Goal: Transaction & Acquisition: Purchase product/service

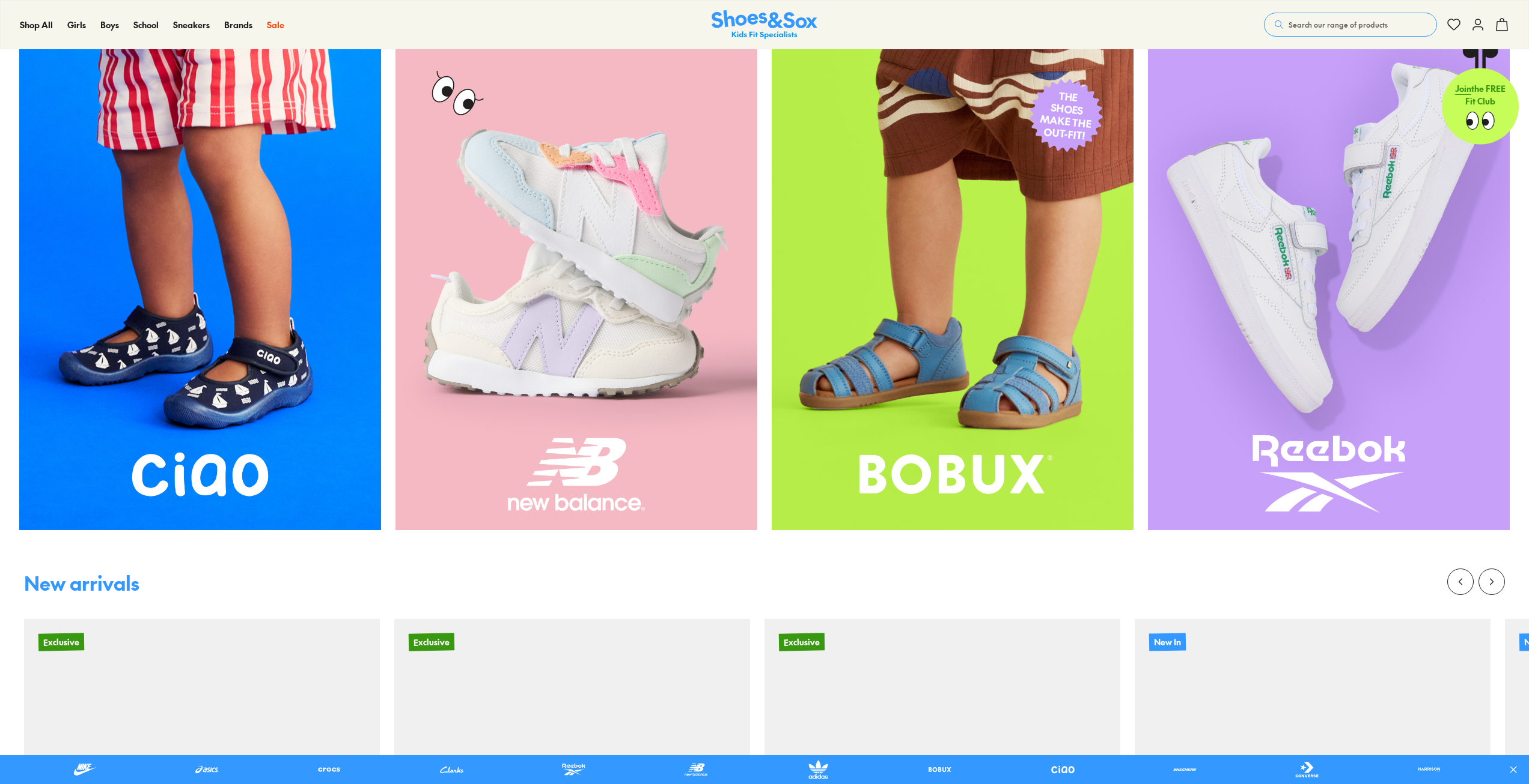
scroll to position [661, 0]
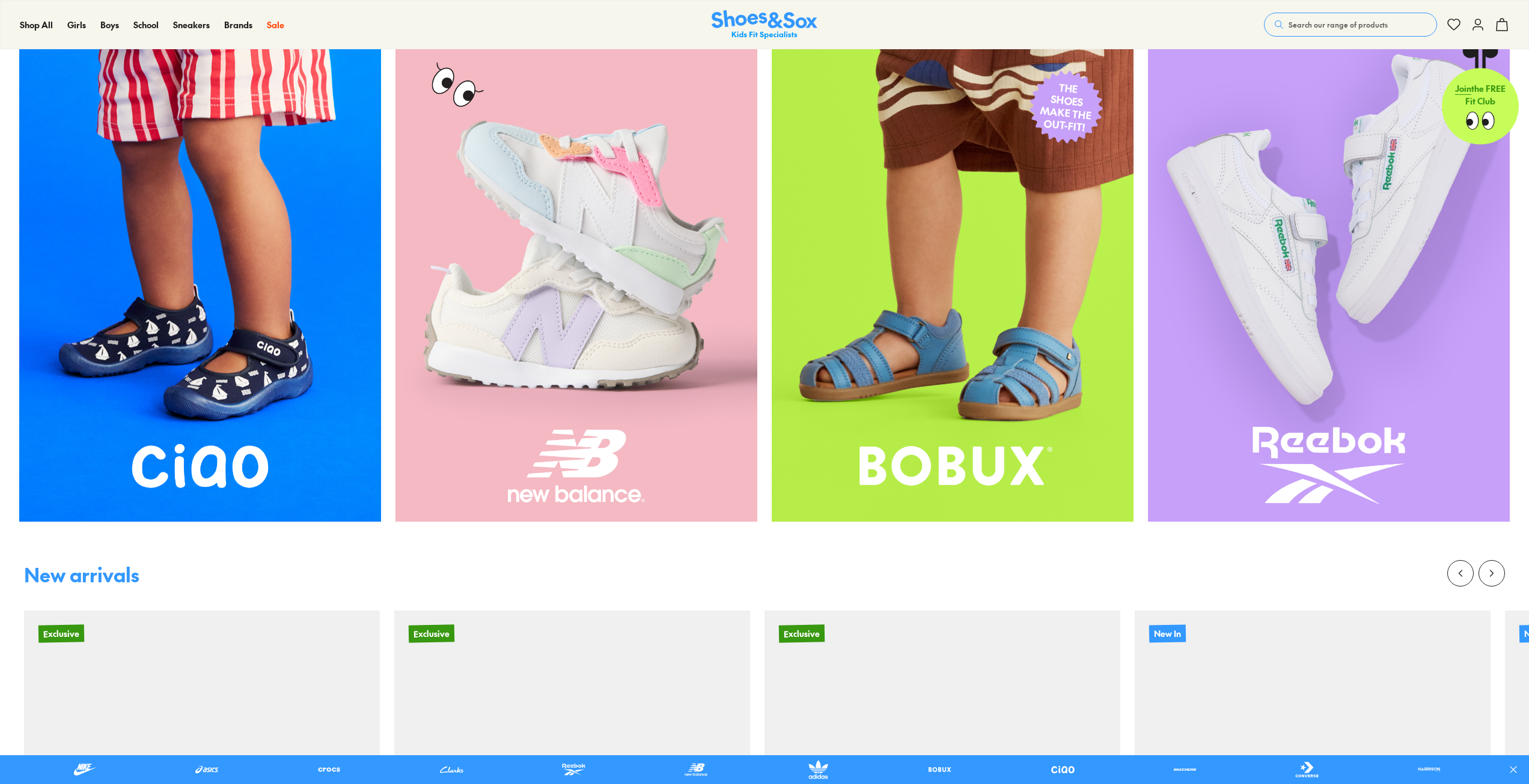
click at [571, 374] on img at bounding box center [576, 281] width 362 height 482
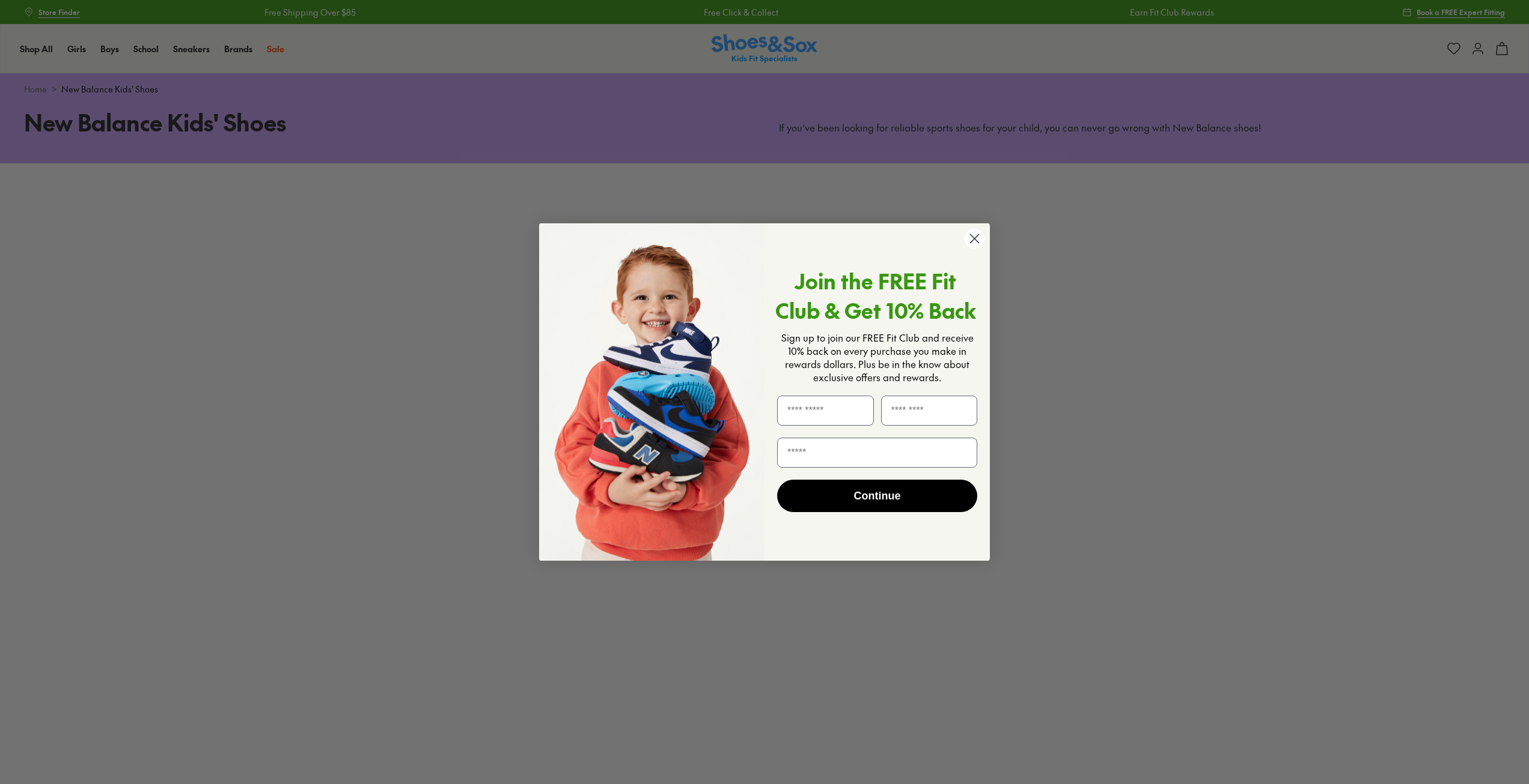
drag, startPoint x: 977, startPoint y: 239, endPoint x: 906, endPoint y: 141, distance: 121.0
click at [977, 239] on circle "Close dialog" at bounding box center [974, 238] width 20 height 20
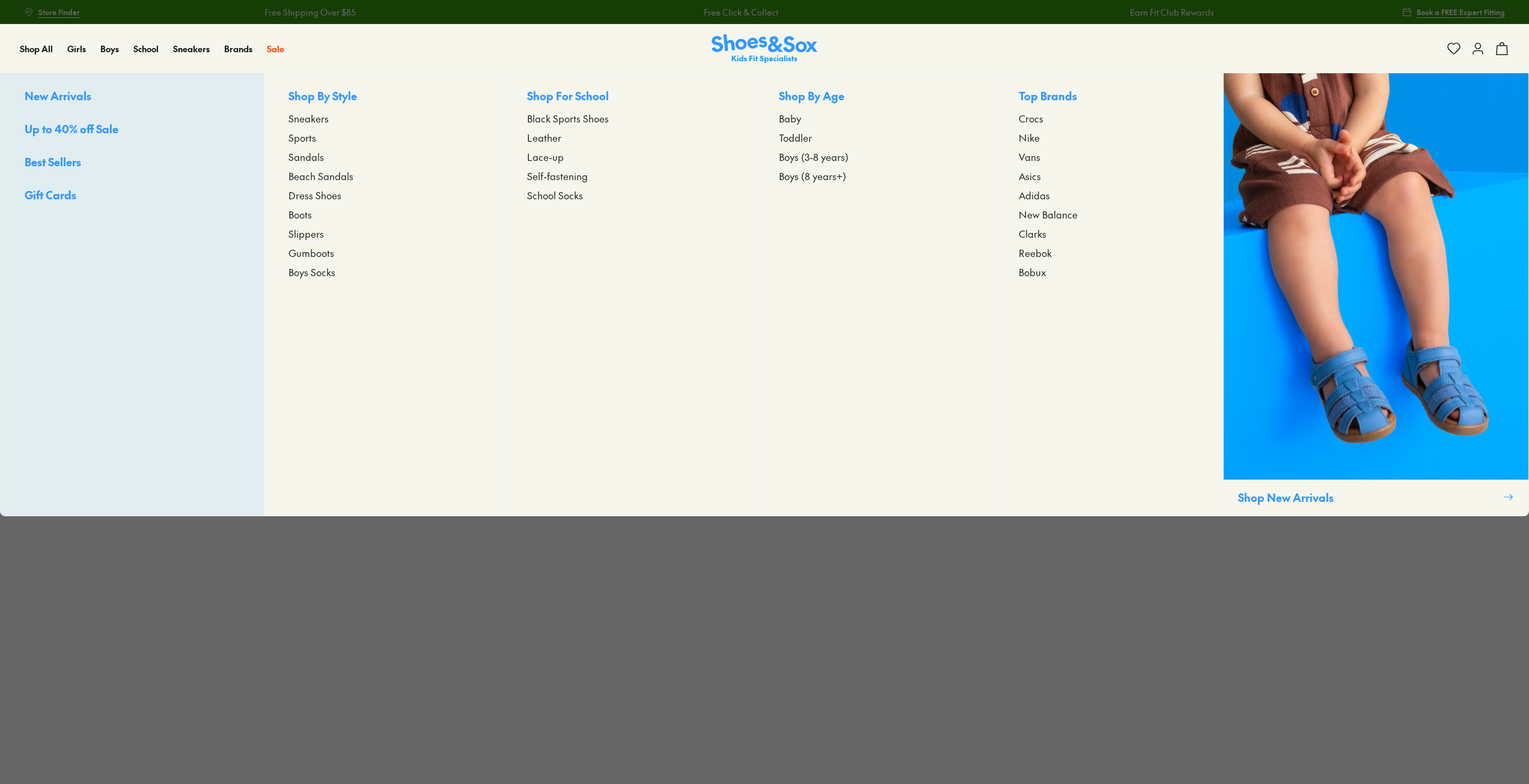
click at [795, 134] on span "Toddler" at bounding box center [795, 138] width 33 height 15
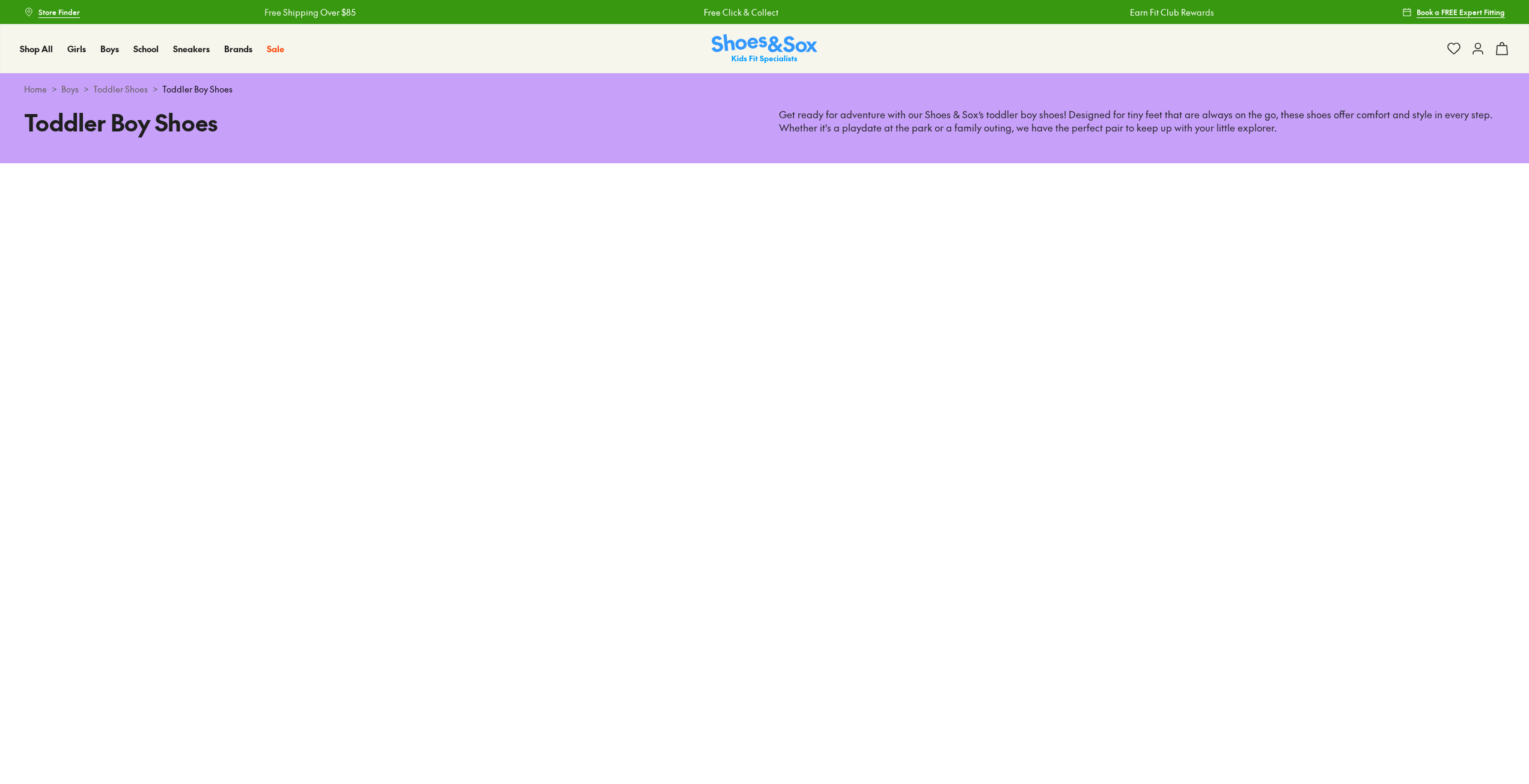
click at [128, 91] on link "Toddler Shoes" at bounding box center [120, 88] width 54 height 12
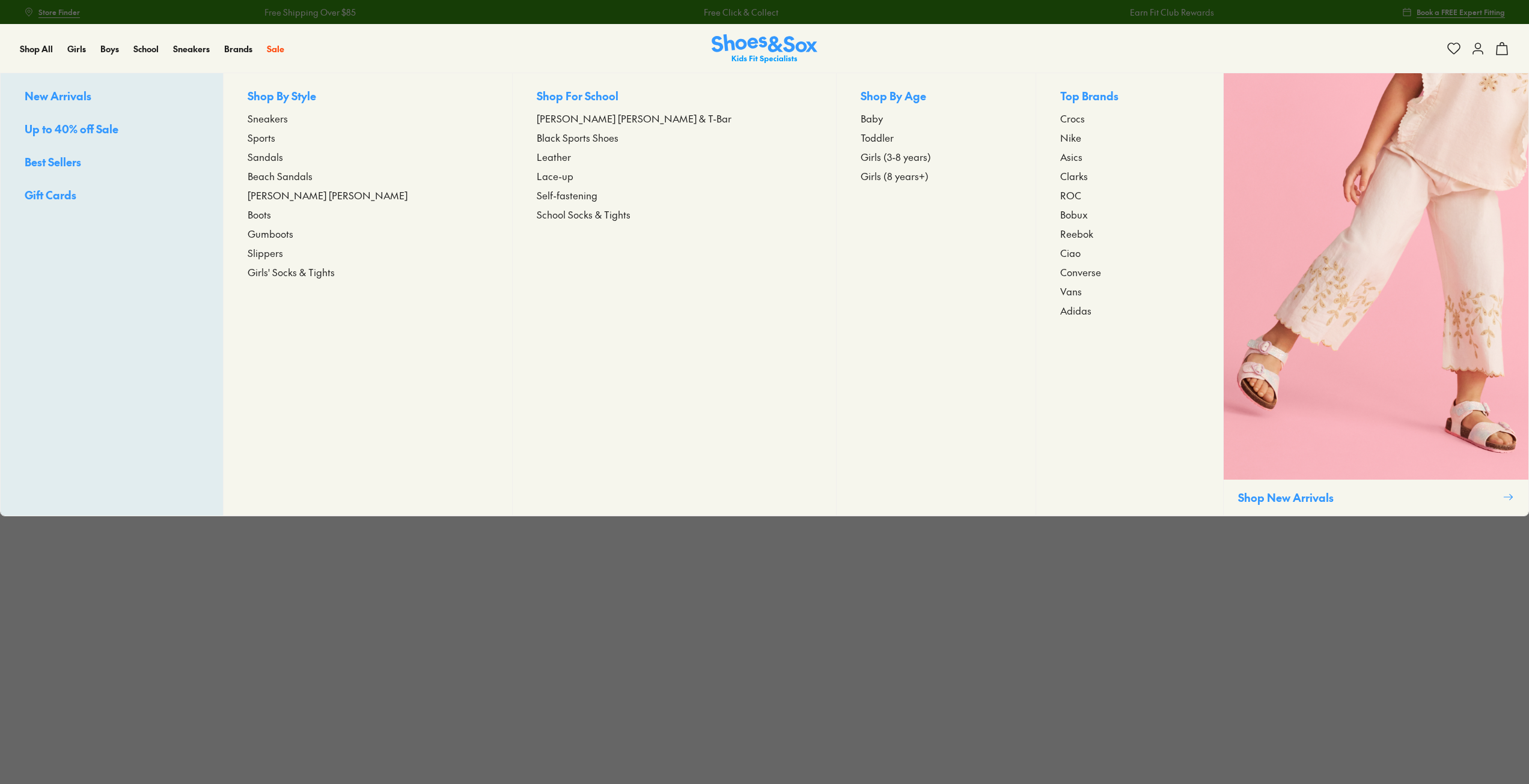
click at [861, 120] on span "Baby" at bounding box center [872, 118] width 22 height 15
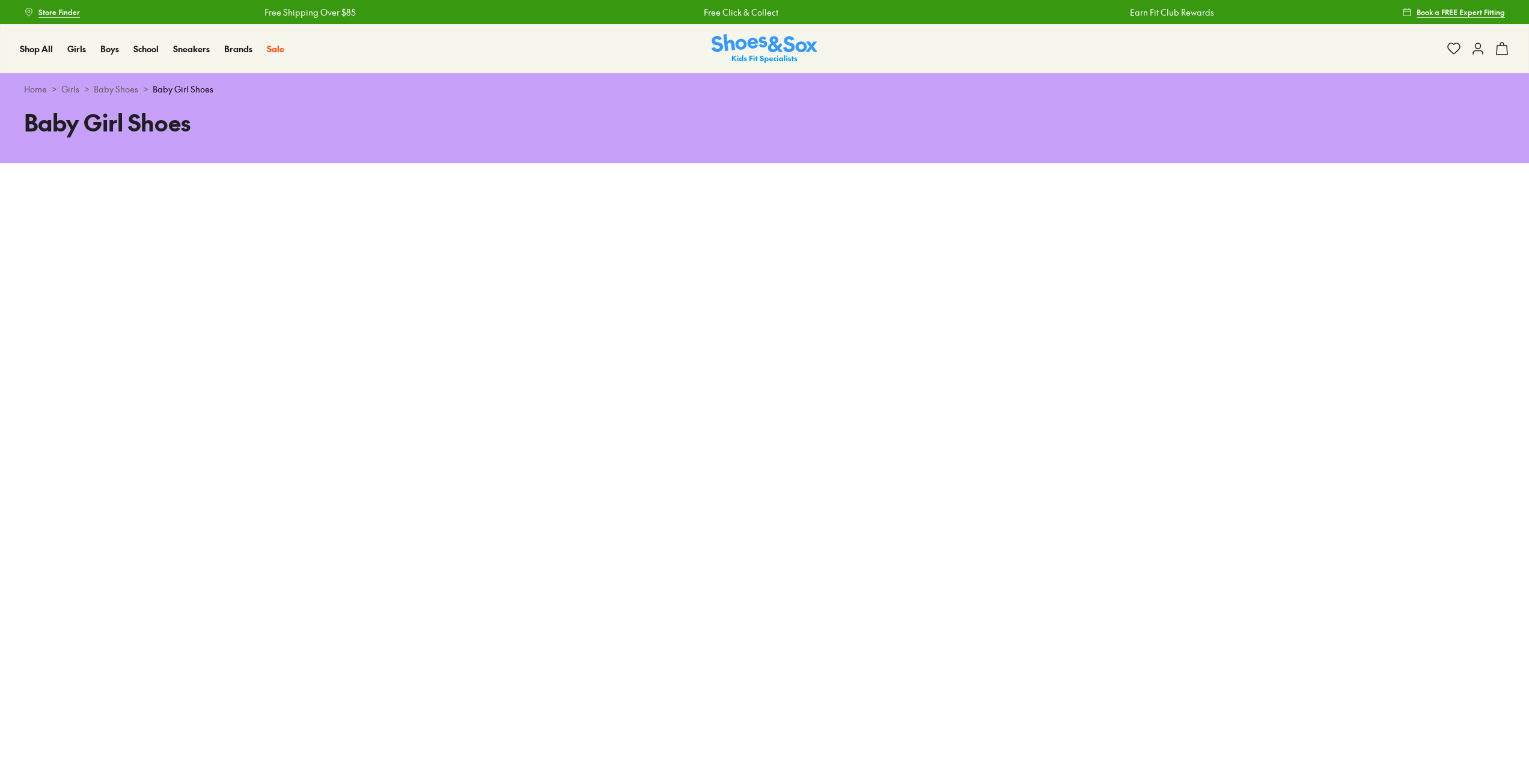
click at [120, 88] on link "Baby Shoes" at bounding box center [115, 88] width 44 height 12
drag, startPoint x: 131, startPoint y: 84, endPoint x: 139, endPoint y: 87, distance: 8.5
click at [129, 84] on link "Baby Shoes" at bounding box center [115, 88] width 44 height 12
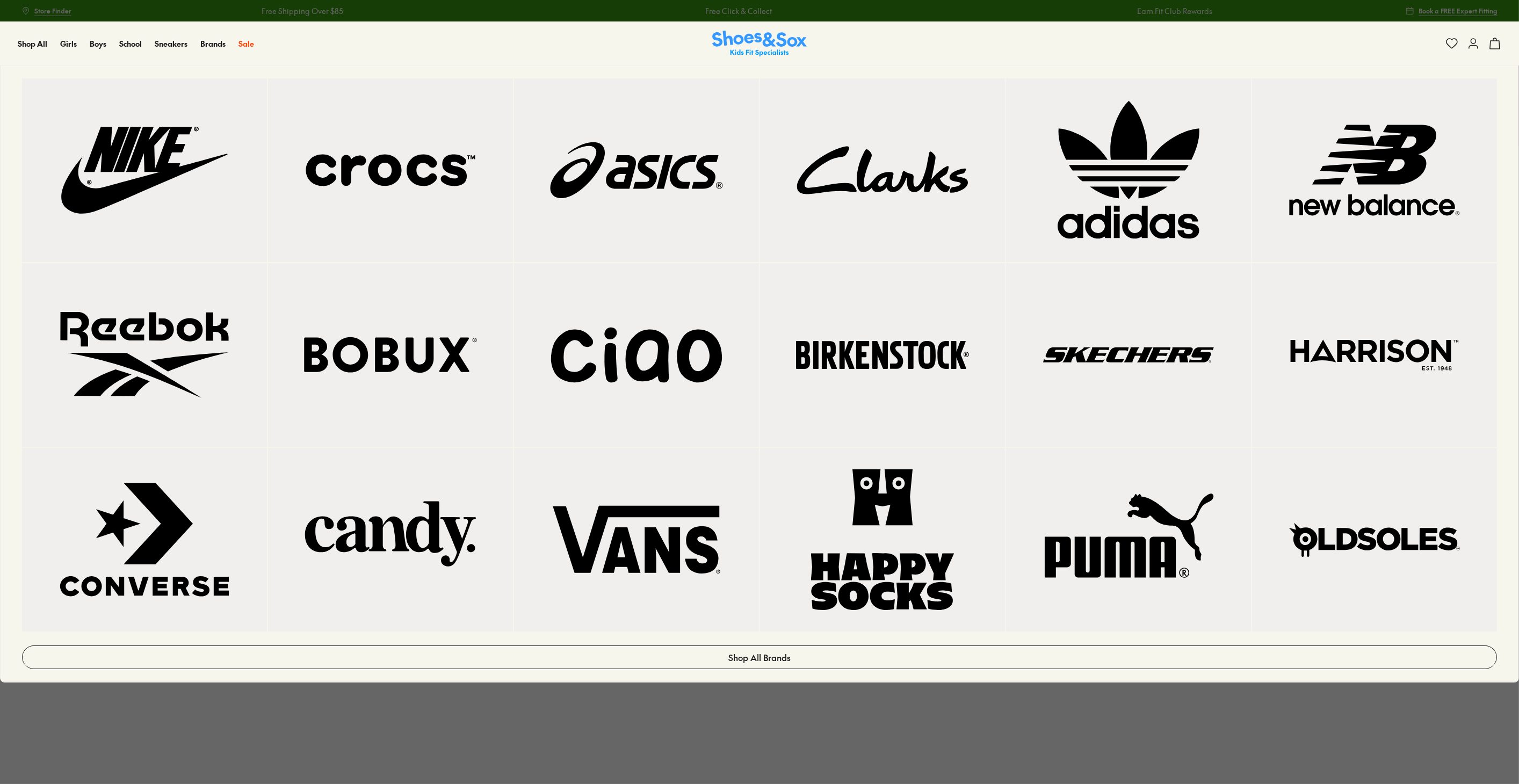
click at [176, 153] on img at bounding box center [144, 170] width 202 height 141
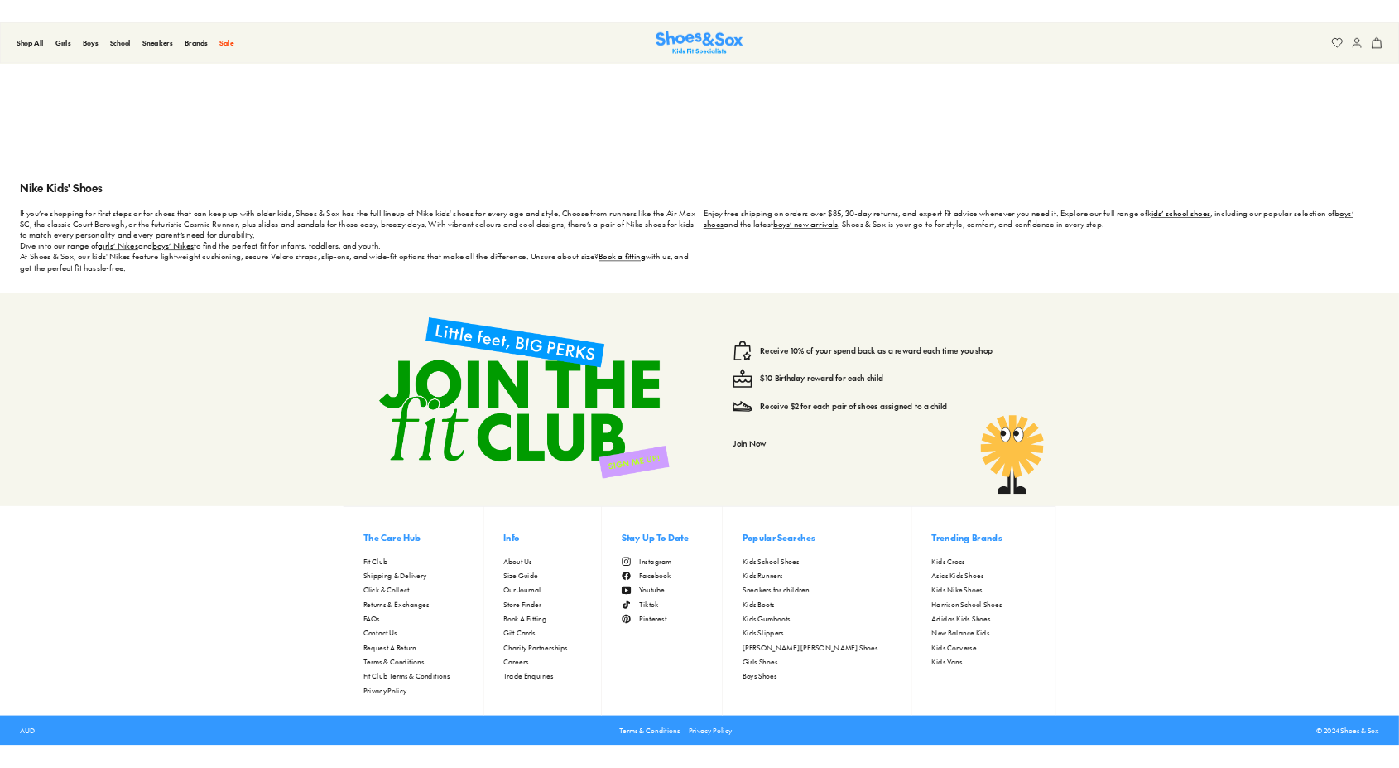
scroll to position [3233, 0]
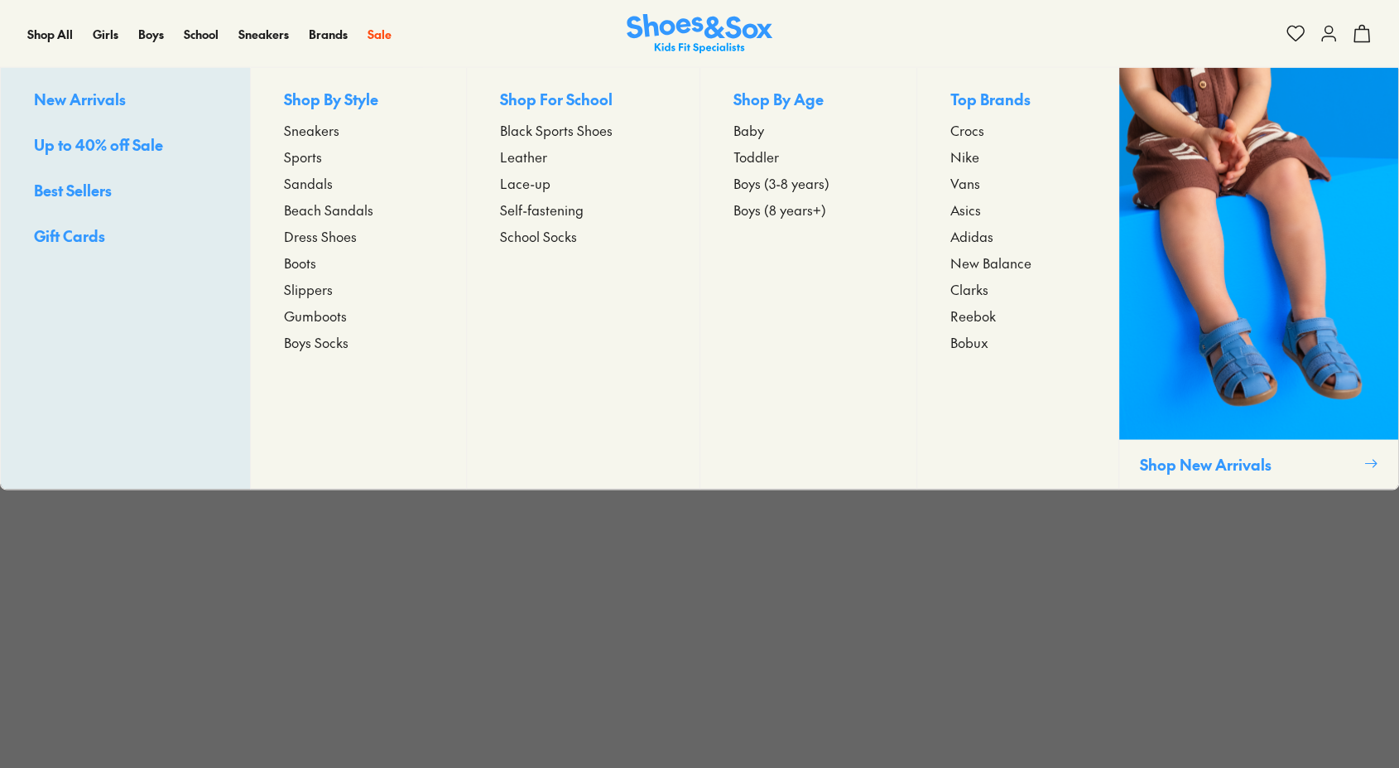
click at [757, 155] on span "Toddler" at bounding box center [757, 157] width 46 height 20
